Goal: Information Seeking & Learning: Learn about a topic

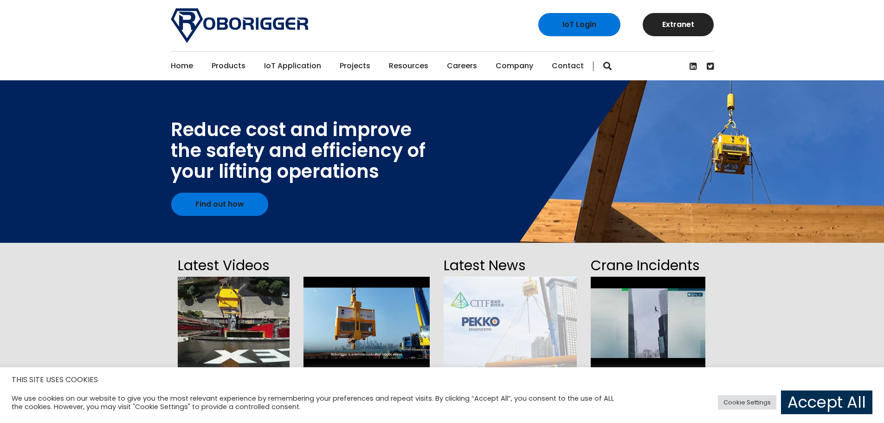
click at [823, 406] on link "Accept All" at bounding box center [826, 402] width 91 height 24
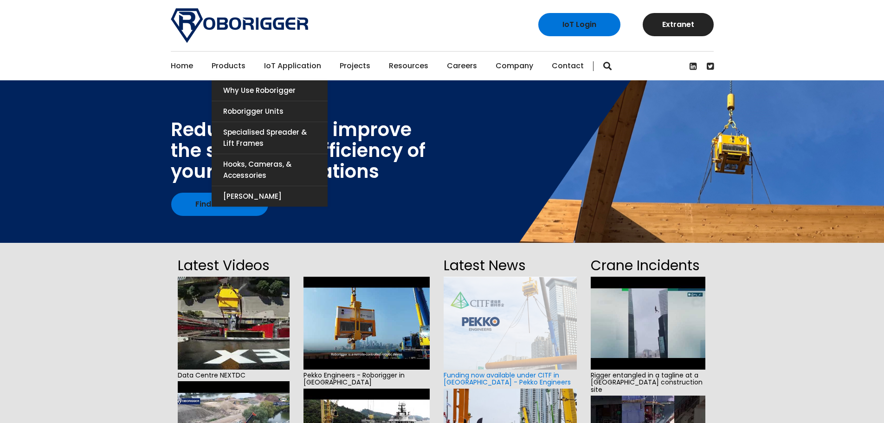
click at [231, 66] on link "Products" at bounding box center [229, 66] width 34 height 29
click at [275, 110] on link "Roborigger Units" at bounding box center [270, 111] width 116 height 20
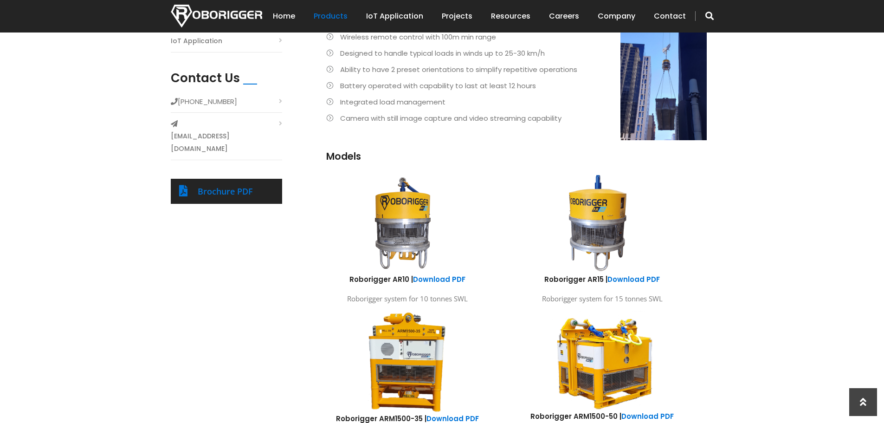
scroll to position [510, 0]
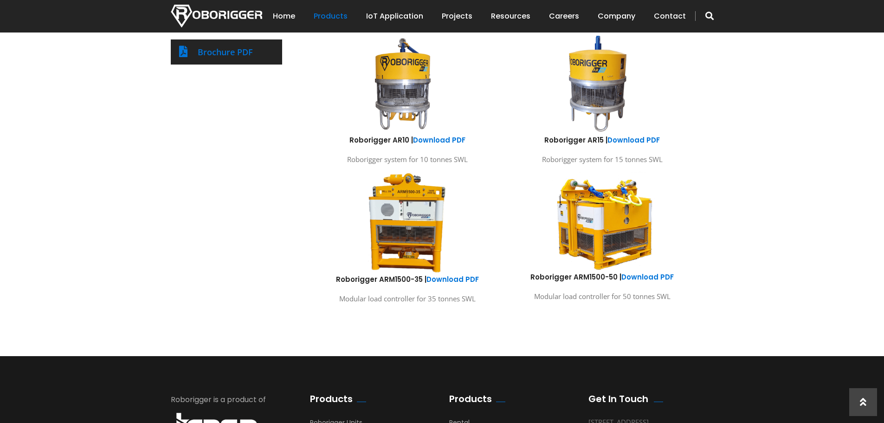
click at [826, 321] on div "Products Roborigger Units Hooks, Cameras & Accessories Specialised Spreader & L…" at bounding box center [442, 62] width 884 height 588
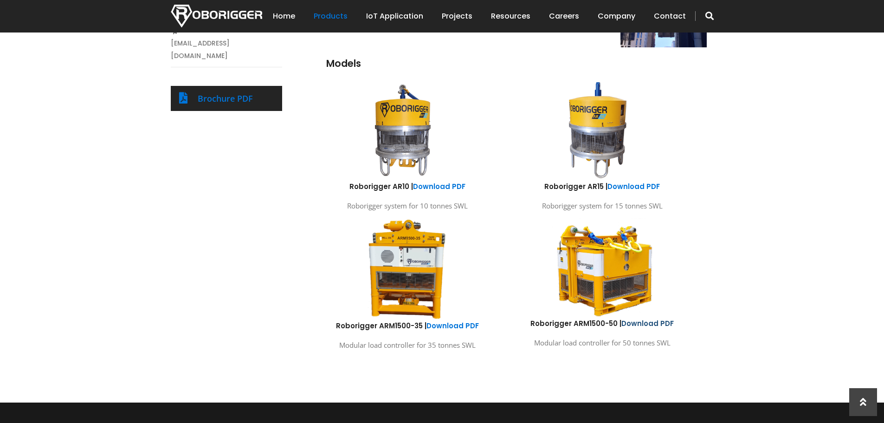
click at [645, 324] on link "Download PDF" at bounding box center [647, 323] width 52 height 10
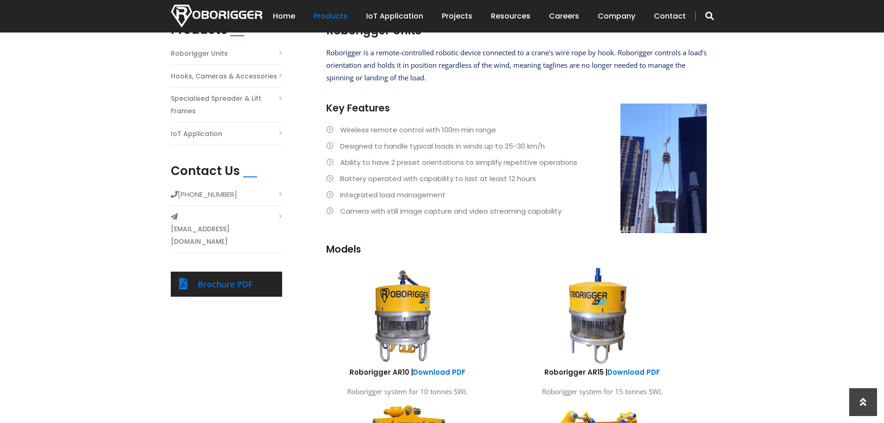
scroll to position [0, 0]
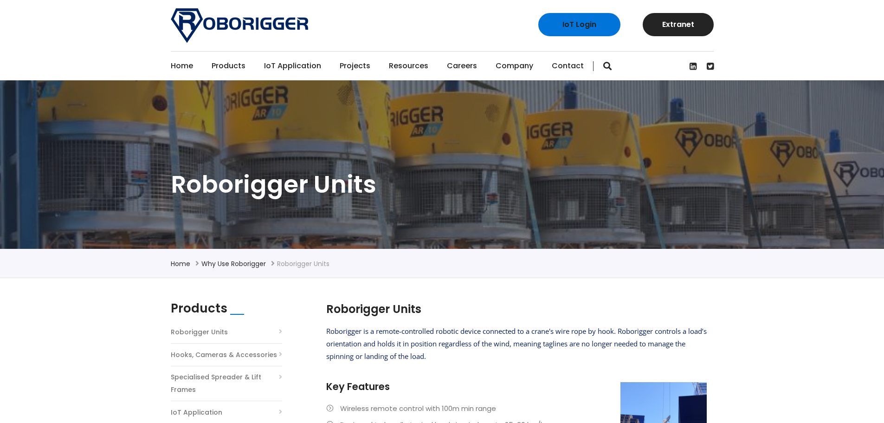
click at [350, 68] on link "Projects" at bounding box center [355, 66] width 31 height 29
click at [356, 66] on link "Projects" at bounding box center [355, 66] width 31 height 29
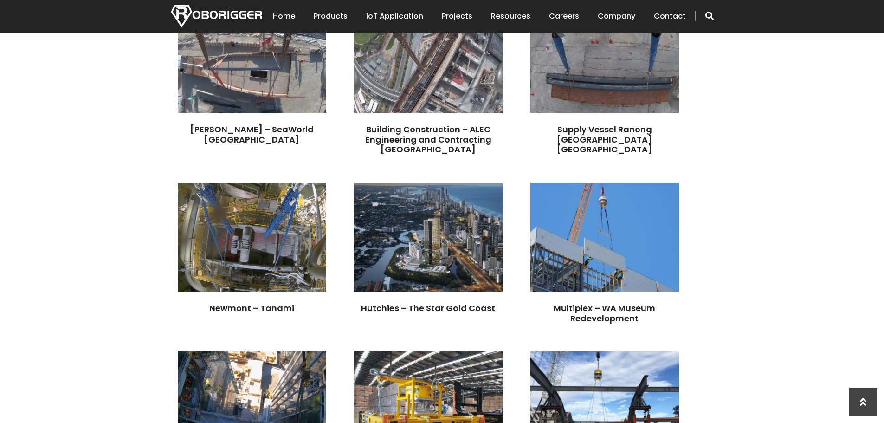
scroll to position [1531, 0]
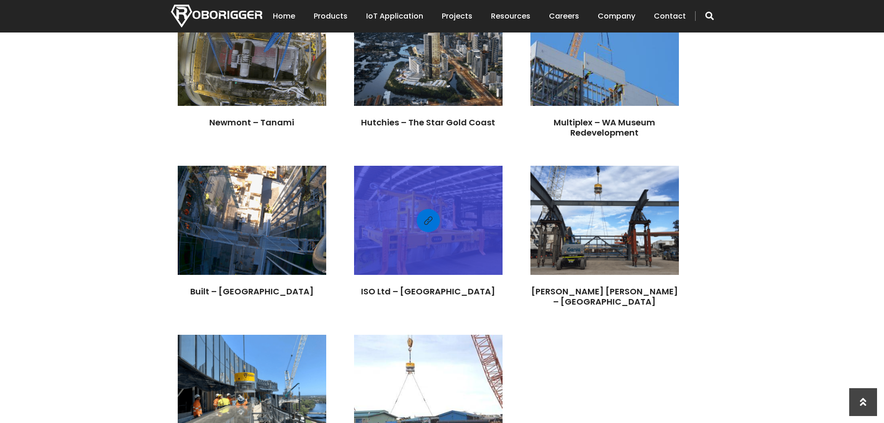
click at [503, 270] on div at bounding box center [428, 219] width 148 height 99
click at [440, 232] on link at bounding box center [428, 220] width 23 height 23
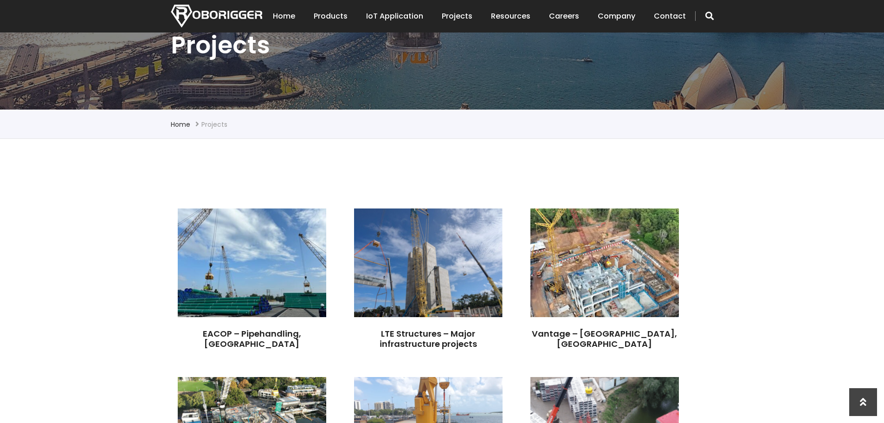
scroll to position [232, 0]
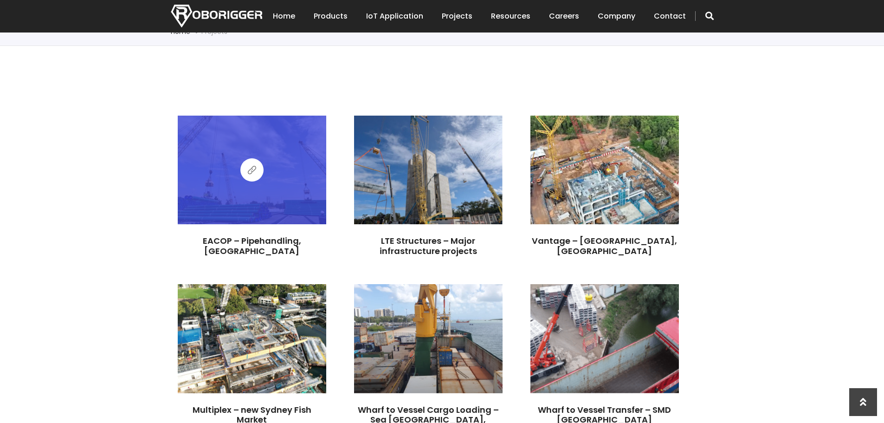
click at [257, 168] on link at bounding box center [251, 169] width 23 height 23
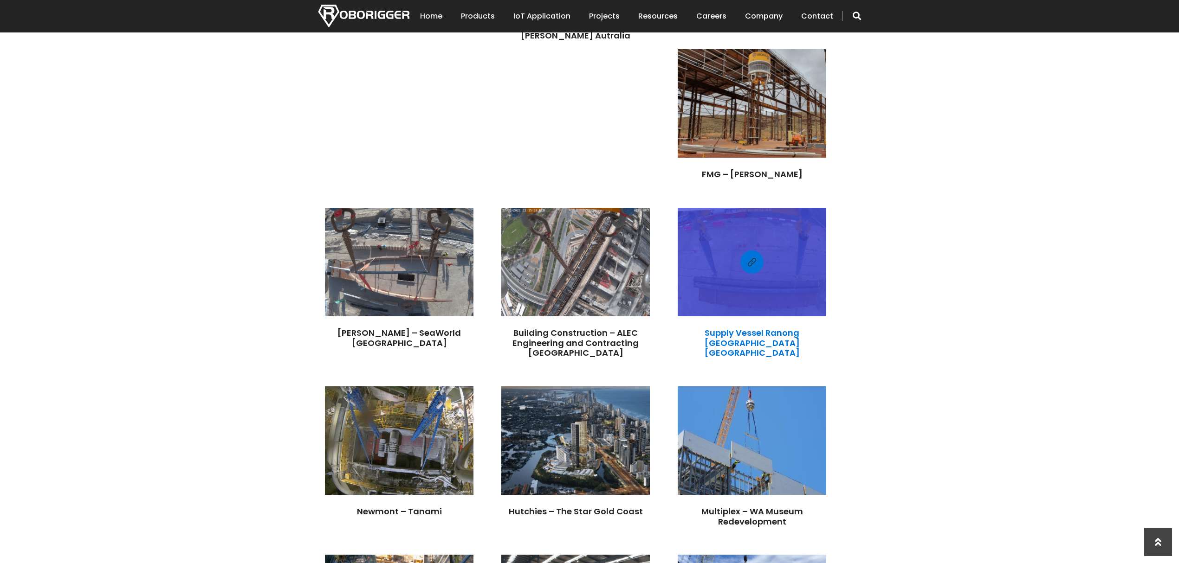
scroll to position [709, 0]
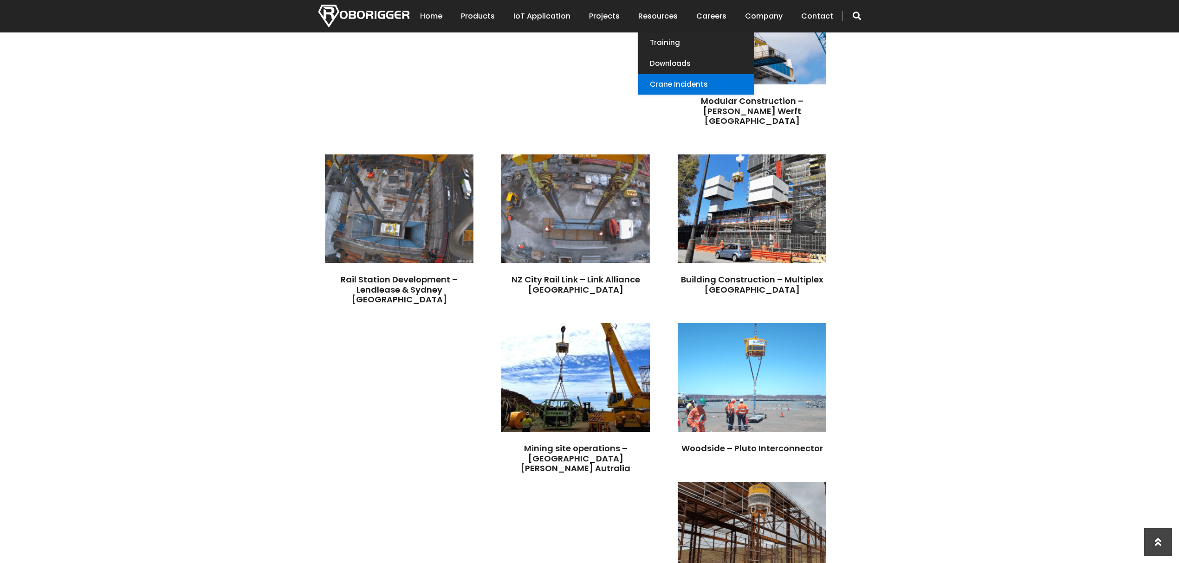
click at [701, 84] on link "Crane Incidents" at bounding box center [696, 84] width 116 height 20
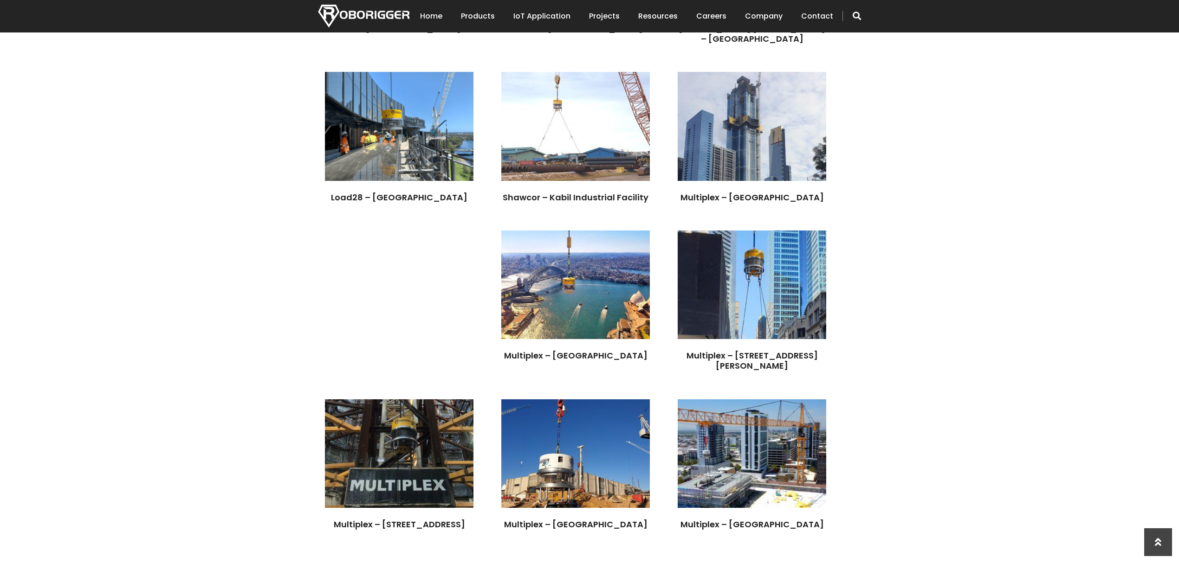
scroll to position [1732, 0]
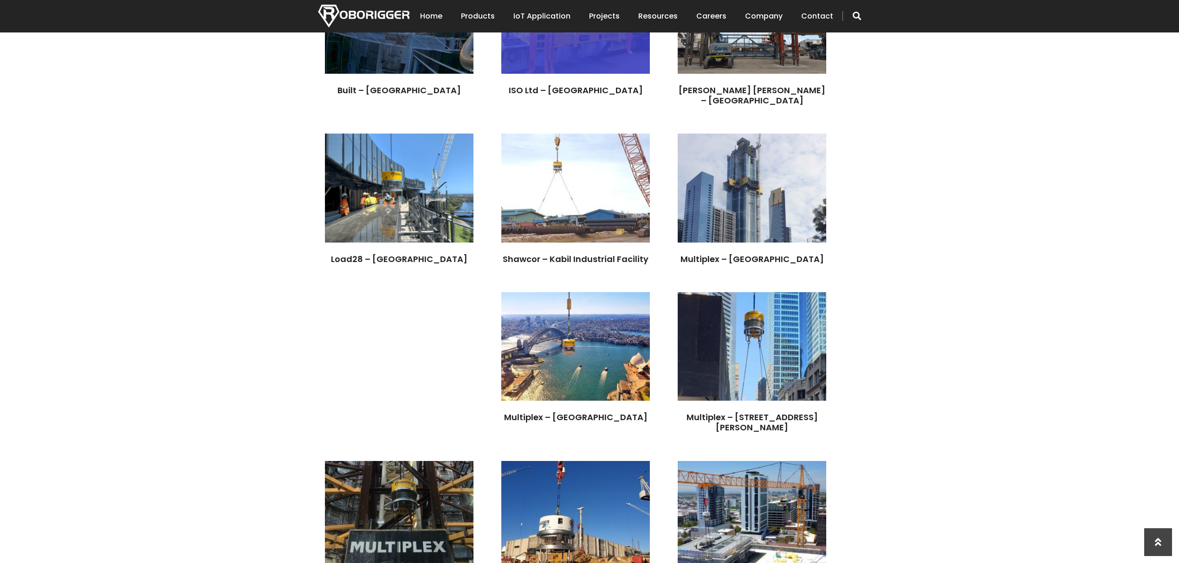
click at [580, 26] on span at bounding box center [575, 20] width 8 height 12
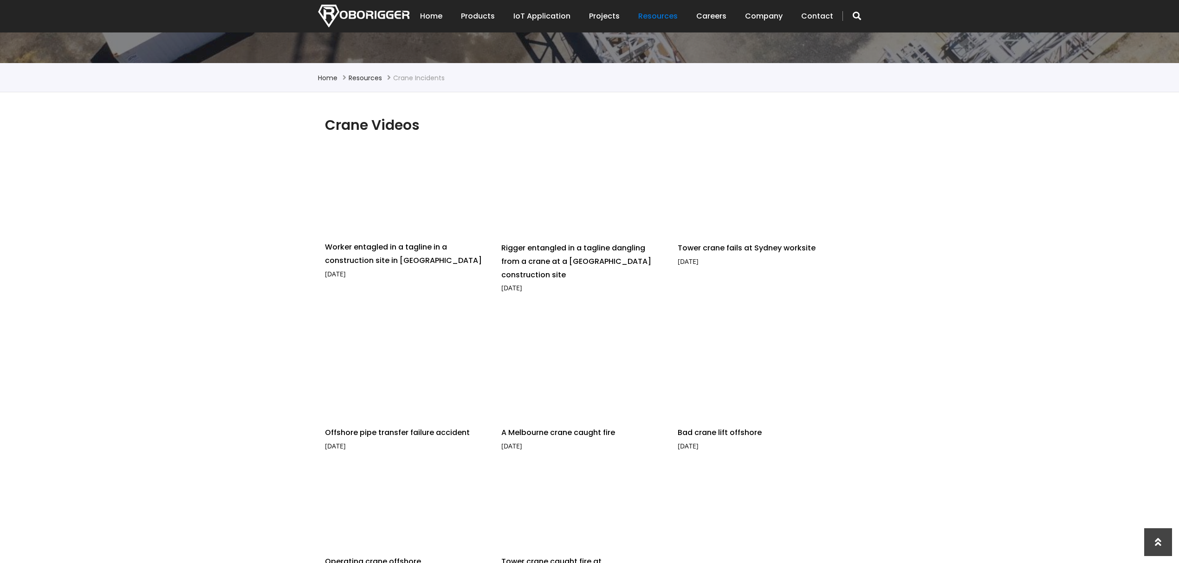
scroll to position [123, 0]
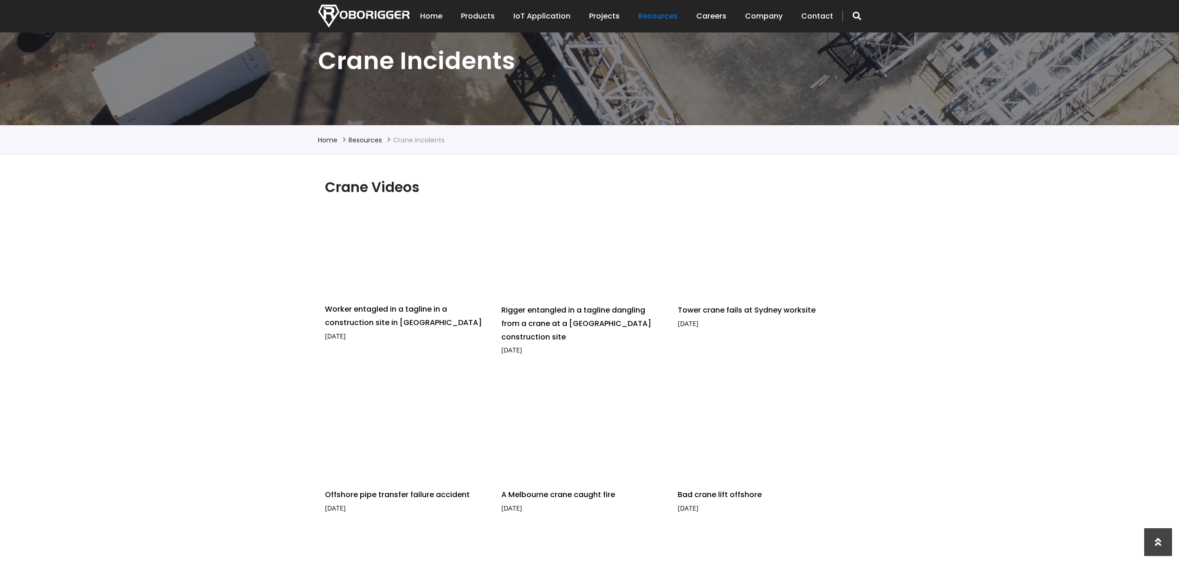
click at [945, 299] on div "Crane Videos Worker entagled in a tagline in a construction site in Hong Kong N…" at bounding box center [589, 527] width 1179 height 744
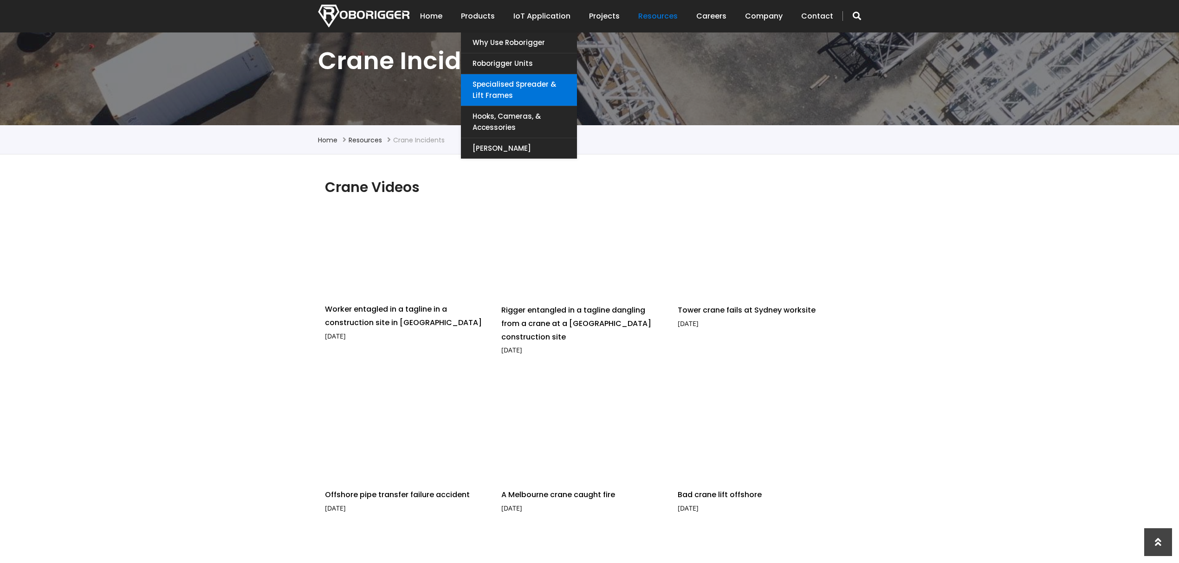
click at [550, 81] on link "Specialised Spreader & Lift Frames" at bounding box center [519, 90] width 116 height 32
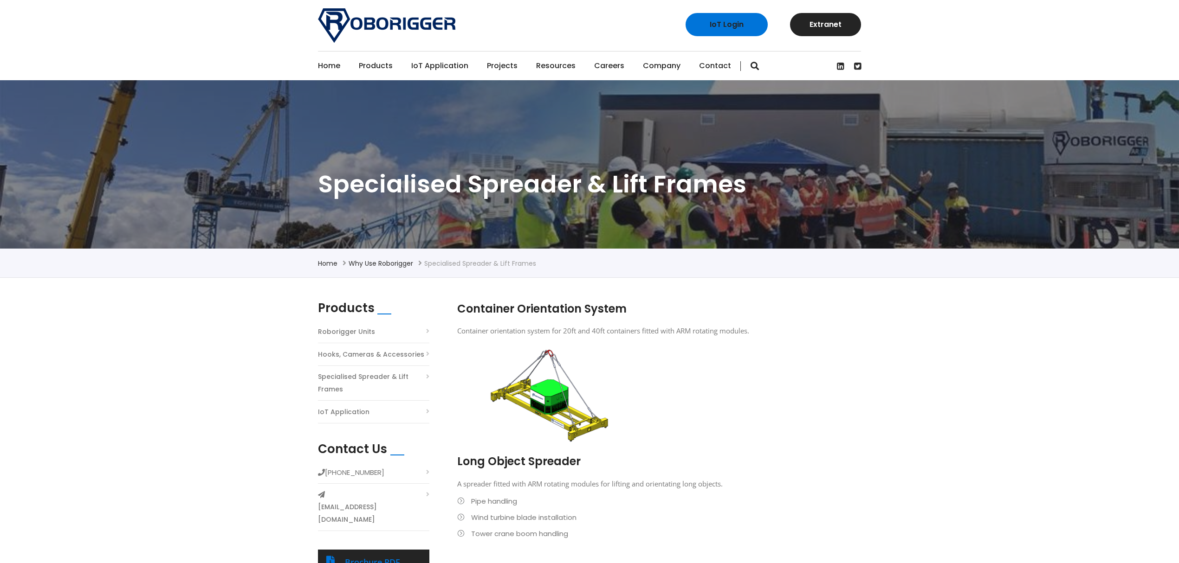
scroll to position [186, 0]
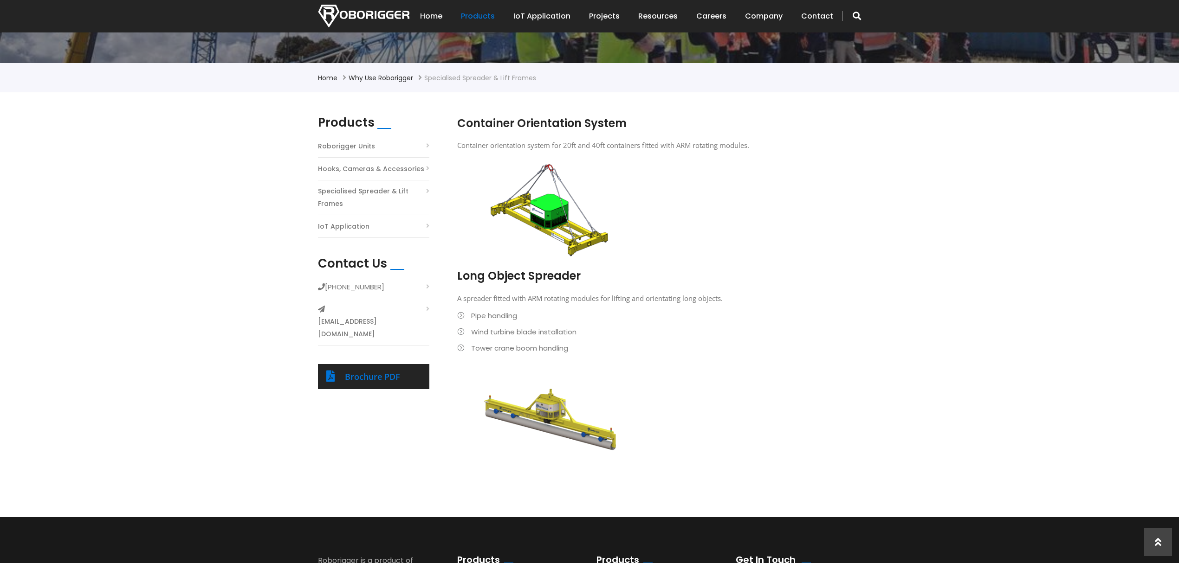
click at [708, 227] on div at bounding box center [749, 207] width 181 height 103
click at [533, 407] on img at bounding box center [550, 419] width 172 height 103
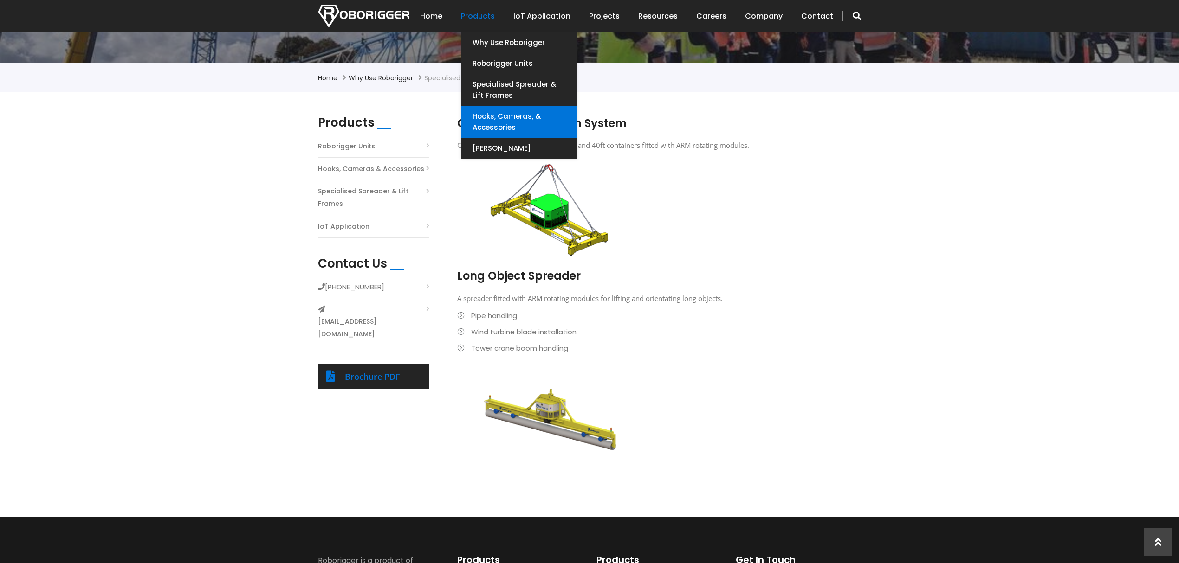
click at [509, 123] on link "Hooks, Cameras, & Accessories" at bounding box center [519, 122] width 116 height 32
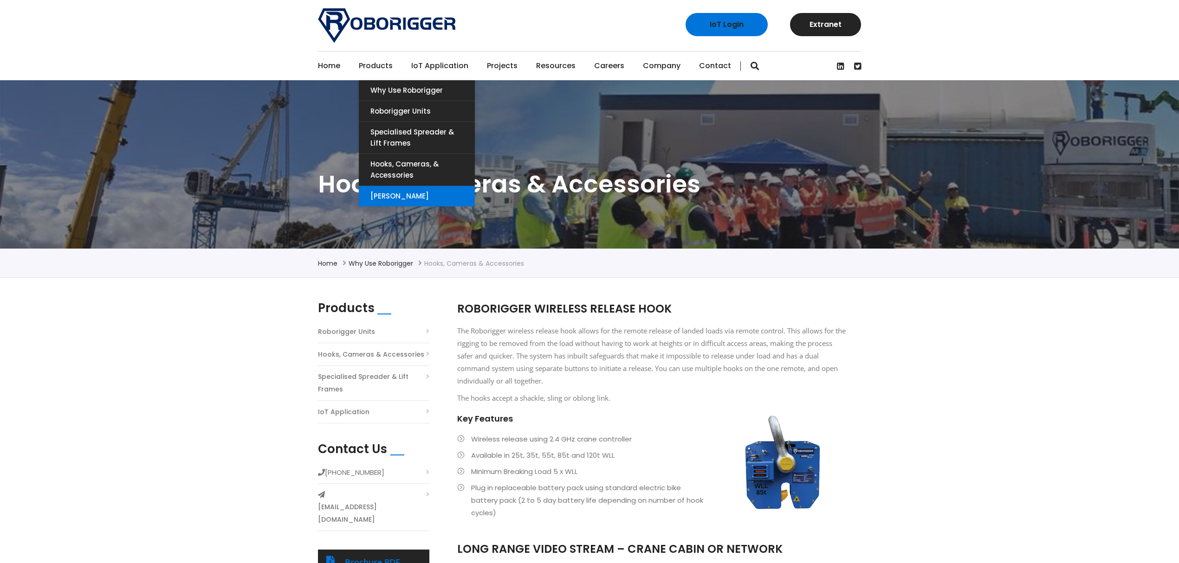
click at [404, 192] on link "[PERSON_NAME]" at bounding box center [417, 196] width 116 height 20
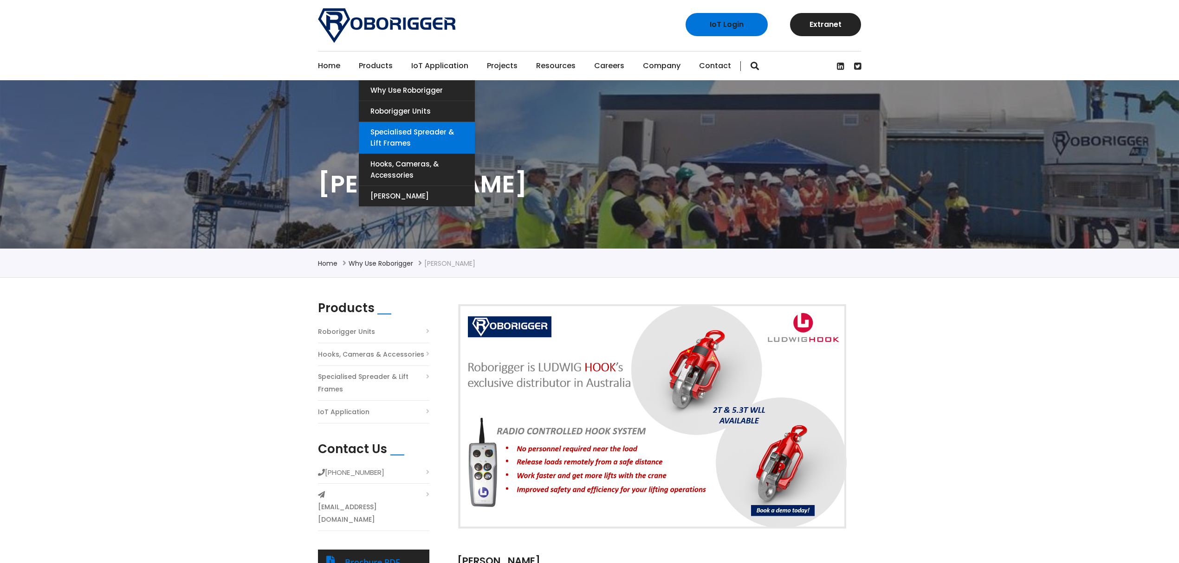
click at [411, 136] on link "Specialised Spreader & Lift Frames" at bounding box center [417, 138] width 116 height 32
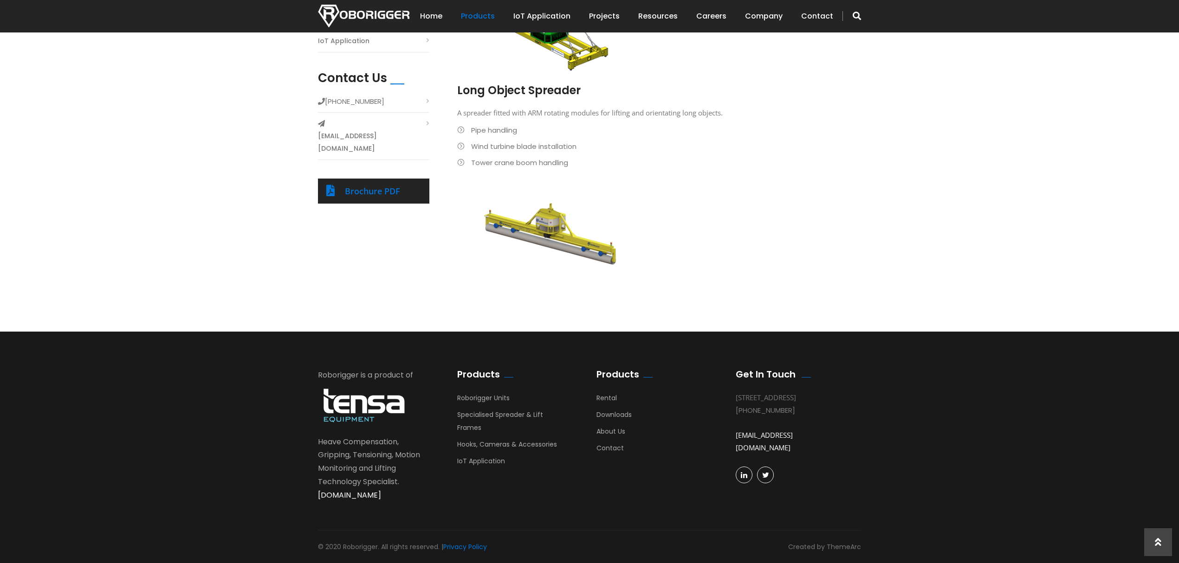
scroll to position [247, 0]
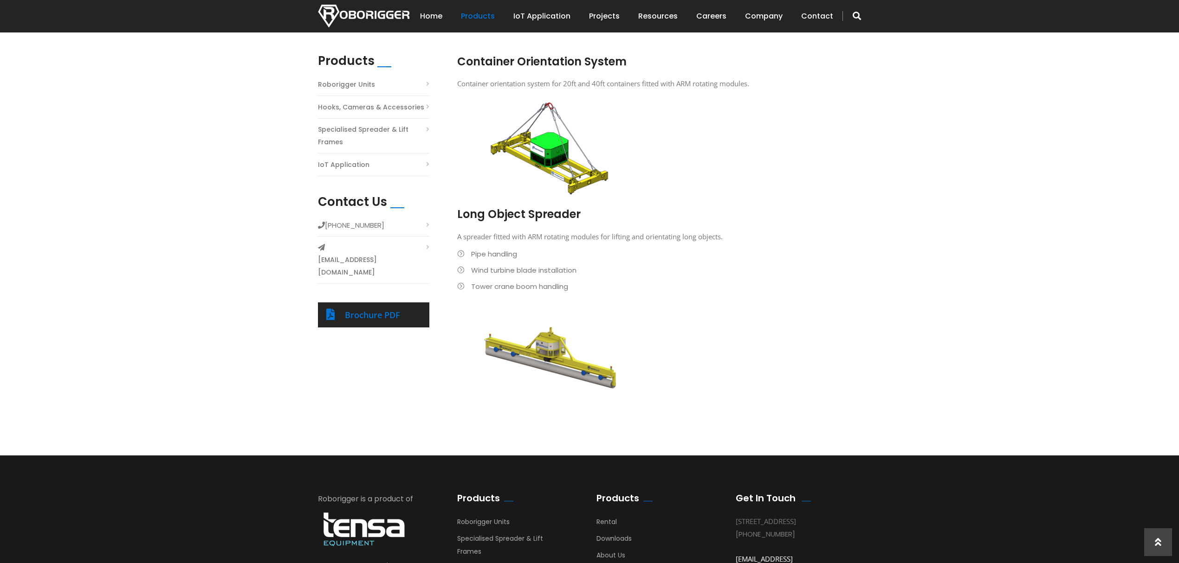
click at [568, 361] on img at bounding box center [550, 358] width 172 height 103
click at [794, 440] on div "Products Roborigger Units Hooks, Cameras & Accessories Specialised Spreader & L…" at bounding box center [589, 243] width 1179 height 425
click at [609, 271] on li "Wind turbine blade installation" at bounding box center [652, 270] width 390 height 13
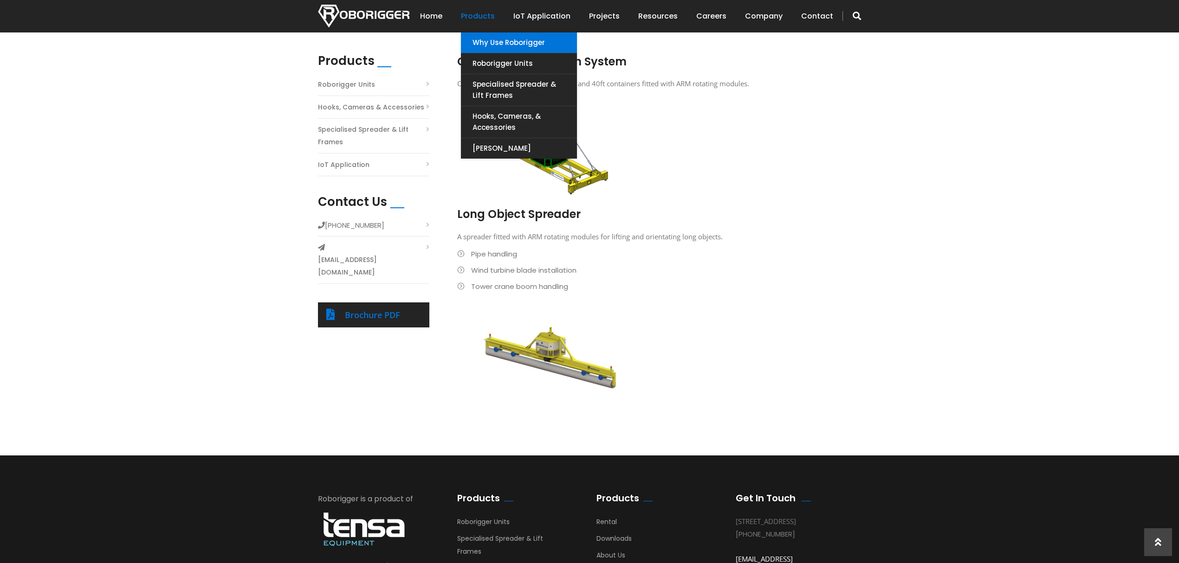
click at [516, 46] on link "Why use Roborigger" at bounding box center [519, 42] width 116 height 20
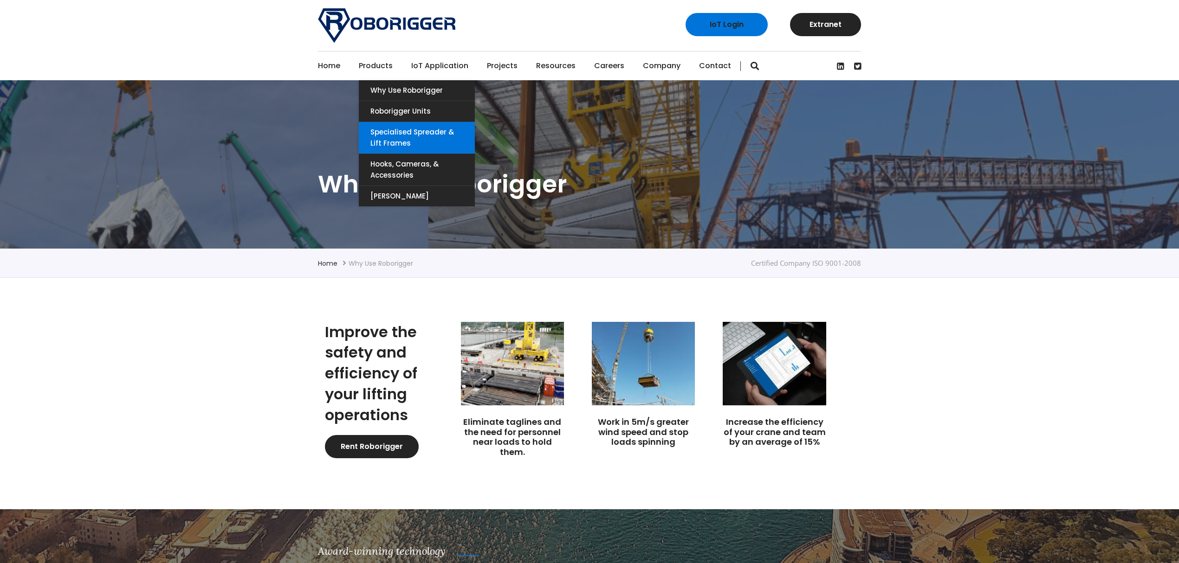
click at [434, 134] on link "Specialised Spreader & Lift Frames" at bounding box center [417, 138] width 116 height 32
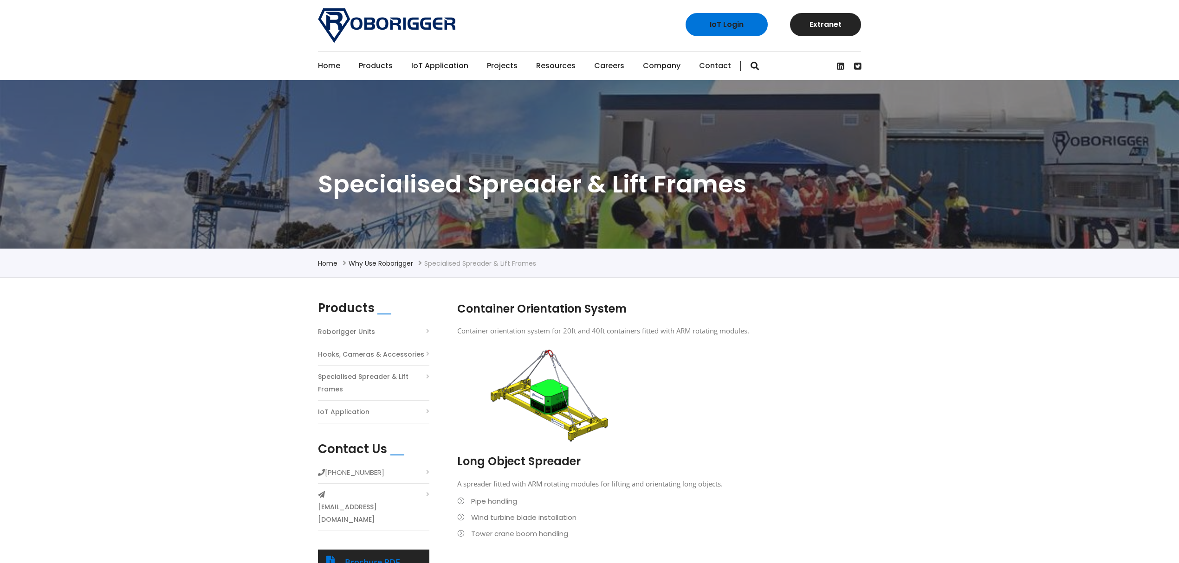
scroll to position [309, 0]
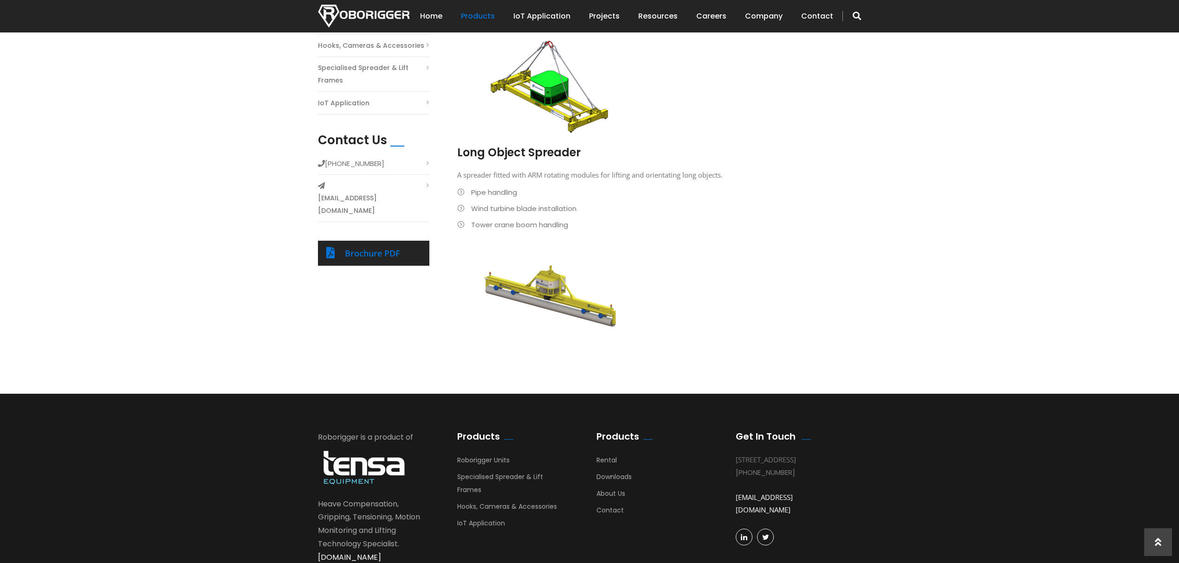
click at [561, 94] on img at bounding box center [550, 84] width 172 height 103
click at [679, 141] on div at bounding box center [652, 140] width 390 height 9
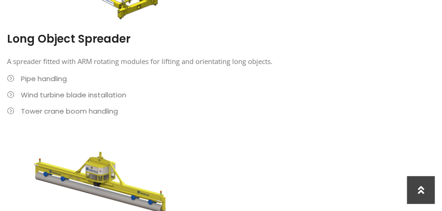
scroll to position [730, 0]
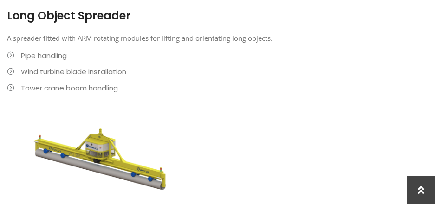
click at [209, 116] on div at bounding box center [110, 159] width 207 height 103
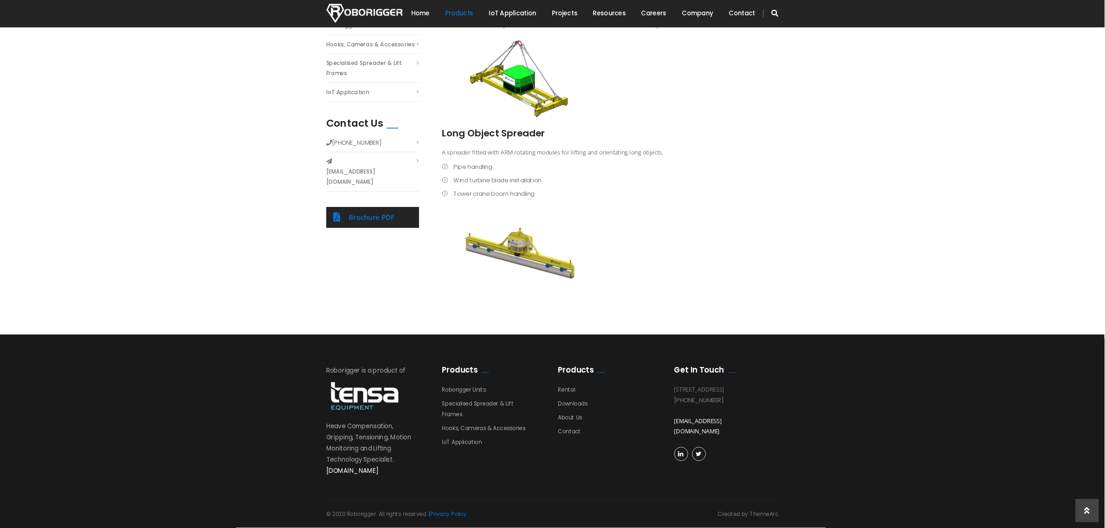
scroll to position [0, 0]
